Goal: Find specific page/section: Find specific page/section

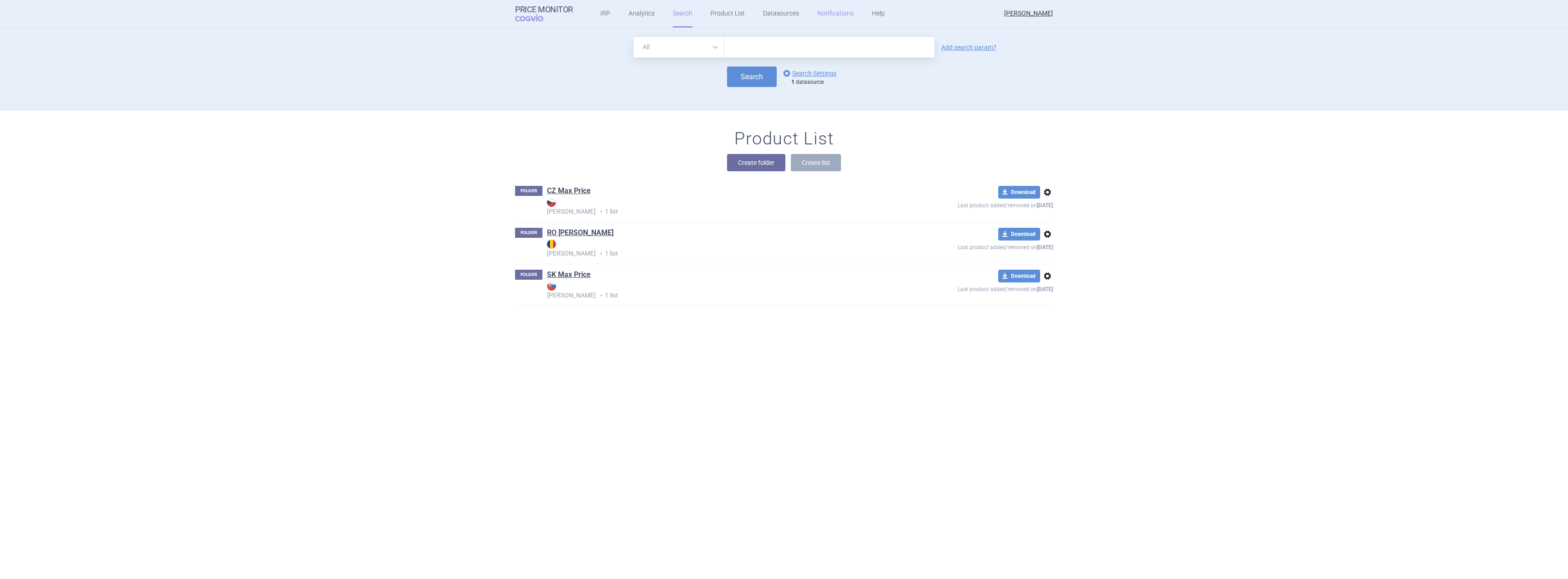
click at [823, 19] on link "Notifications" at bounding box center [835, 14] width 36 height 28
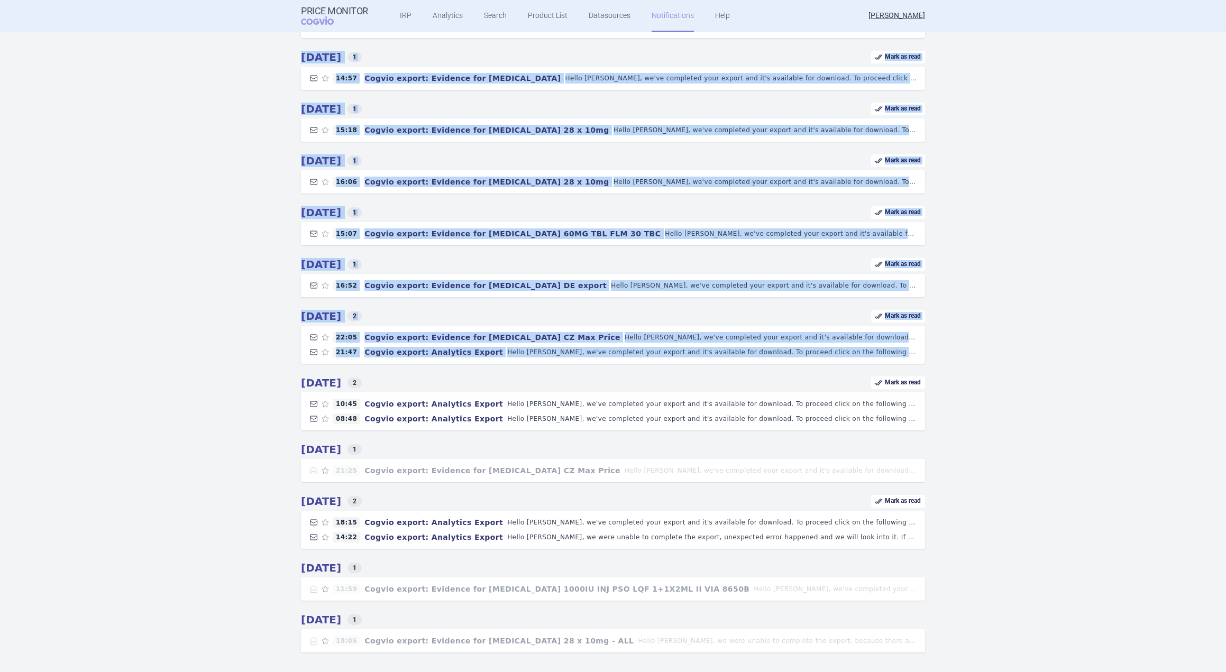
scroll to position [159, 0]
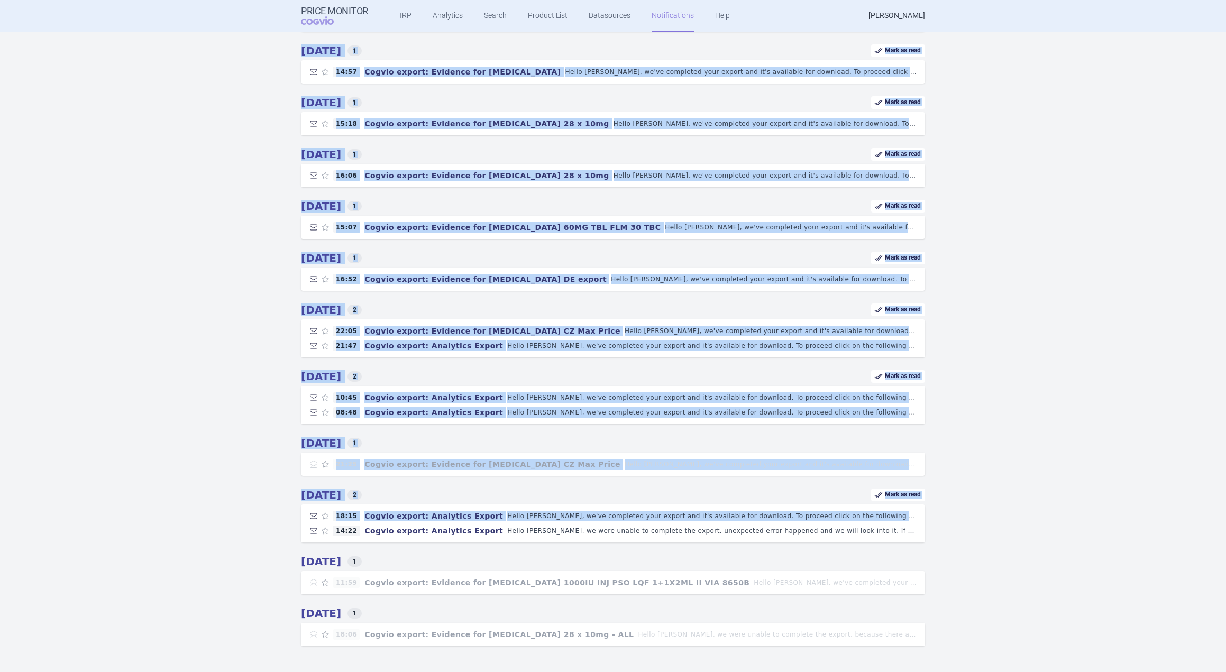
drag, startPoint x: 272, startPoint y: 42, endPoint x: 992, endPoint y: 507, distance: 856.8
click at [992, 507] on div "Notification All 12 Priority 0 [DATE] 1 Mark as read 11:53 Cogvio export: Evide…" at bounding box center [613, 275] width 1226 height 802
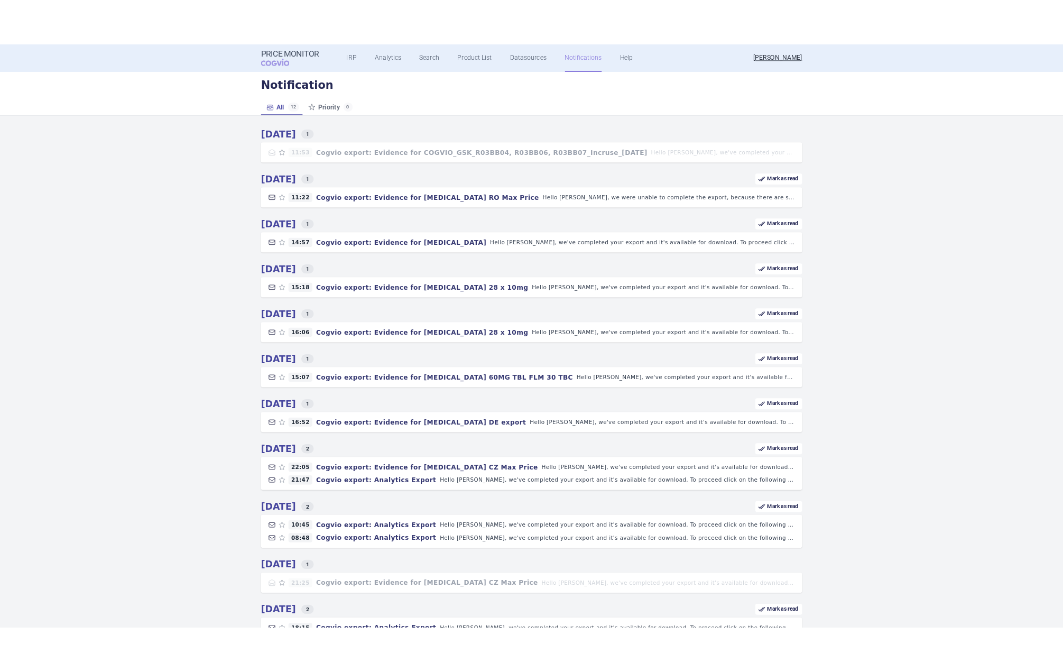
scroll to position [0, 0]
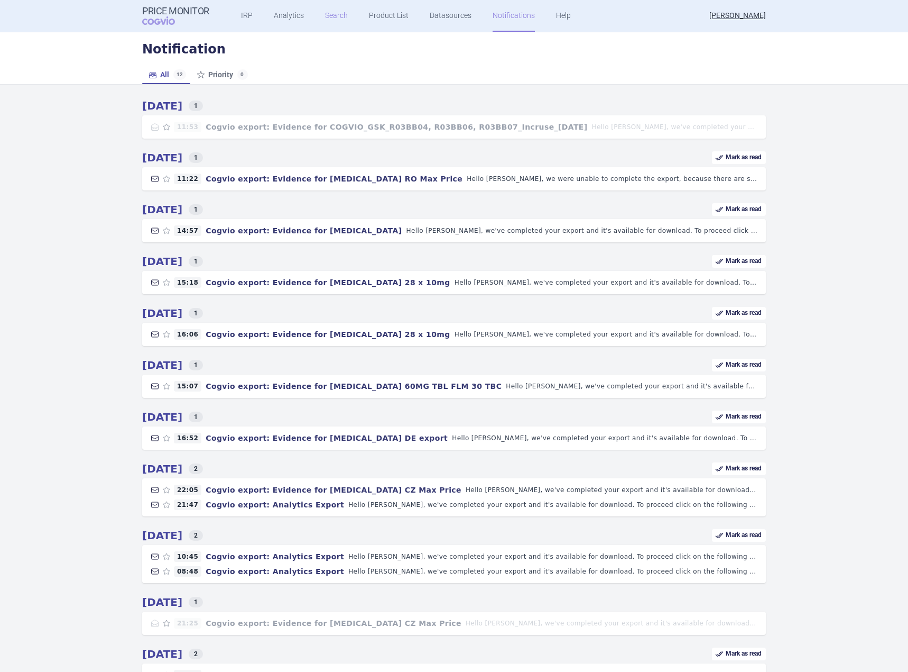
click at [332, 14] on link "Search" at bounding box center [336, 16] width 23 height 32
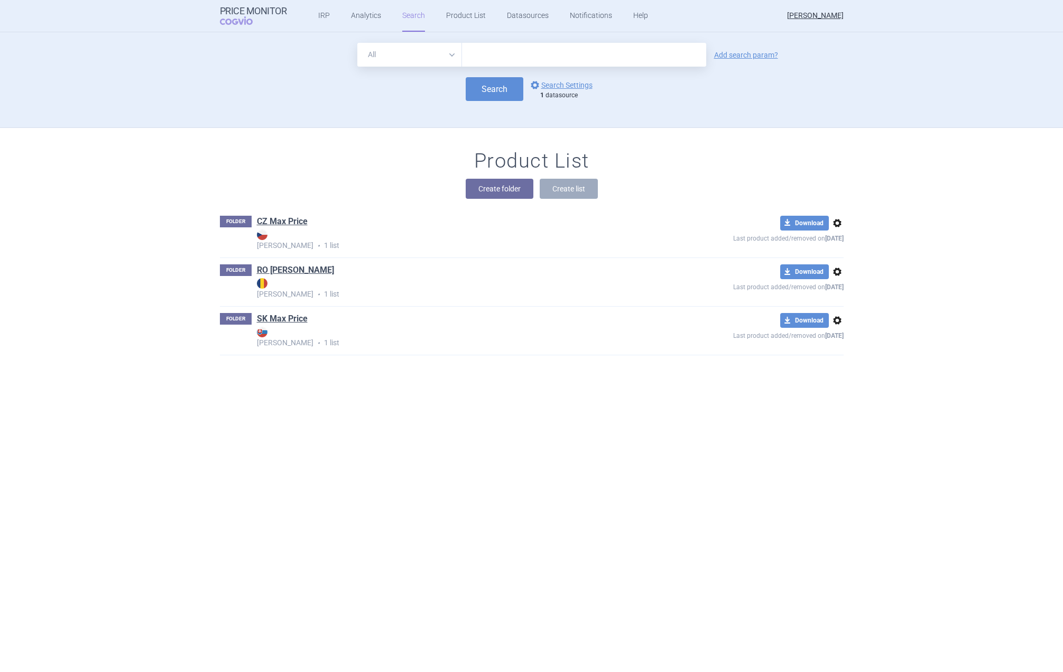
click at [560, 59] on input "text" at bounding box center [584, 55] width 244 height 24
type input "[MEDICAL_DATA]"
click button "Search" at bounding box center [495, 89] width 58 height 24
